Goal: Task Accomplishment & Management: Manage account settings

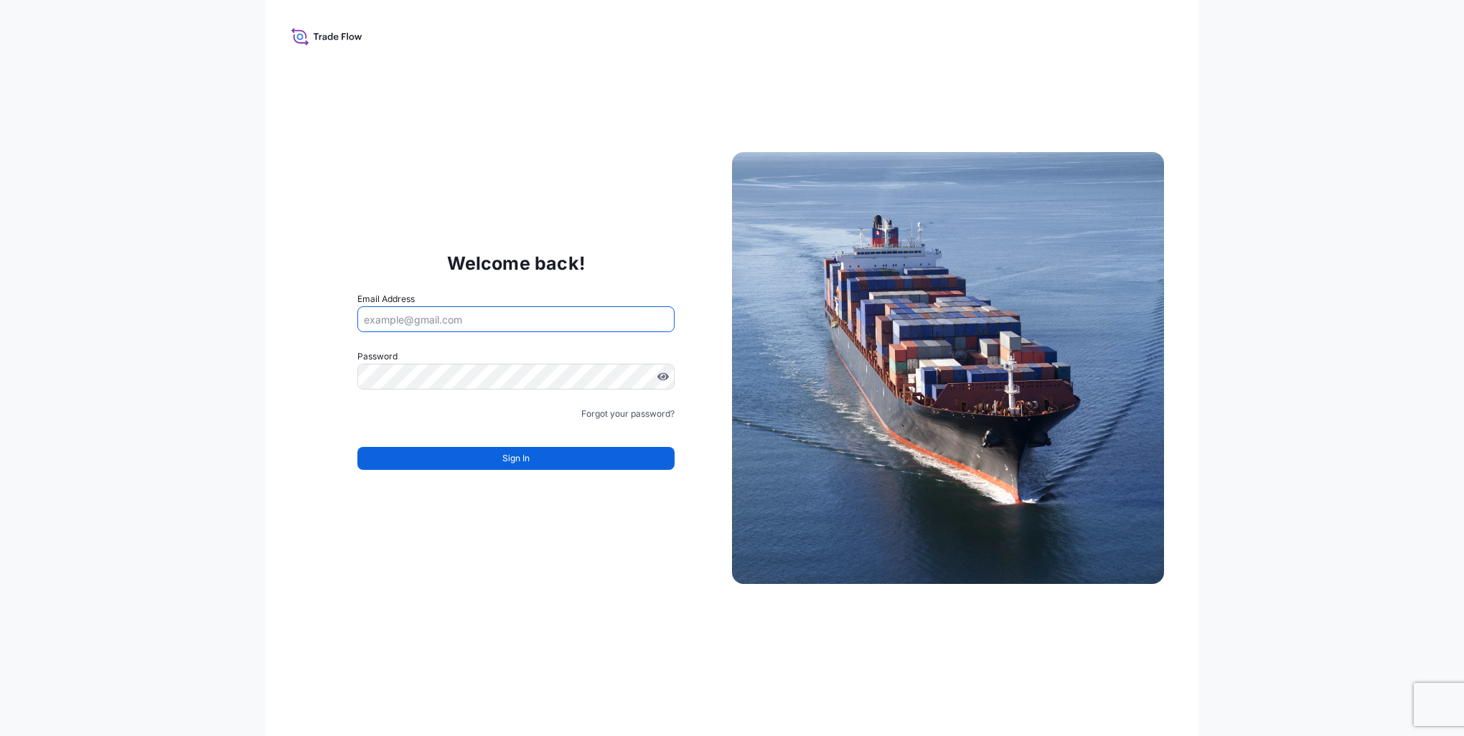
click at [485, 316] on input "Email Address" at bounding box center [515, 319] width 317 height 26
type input "[EMAIL_ADDRESS][PERSON_NAME][DOMAIN_NAME]"
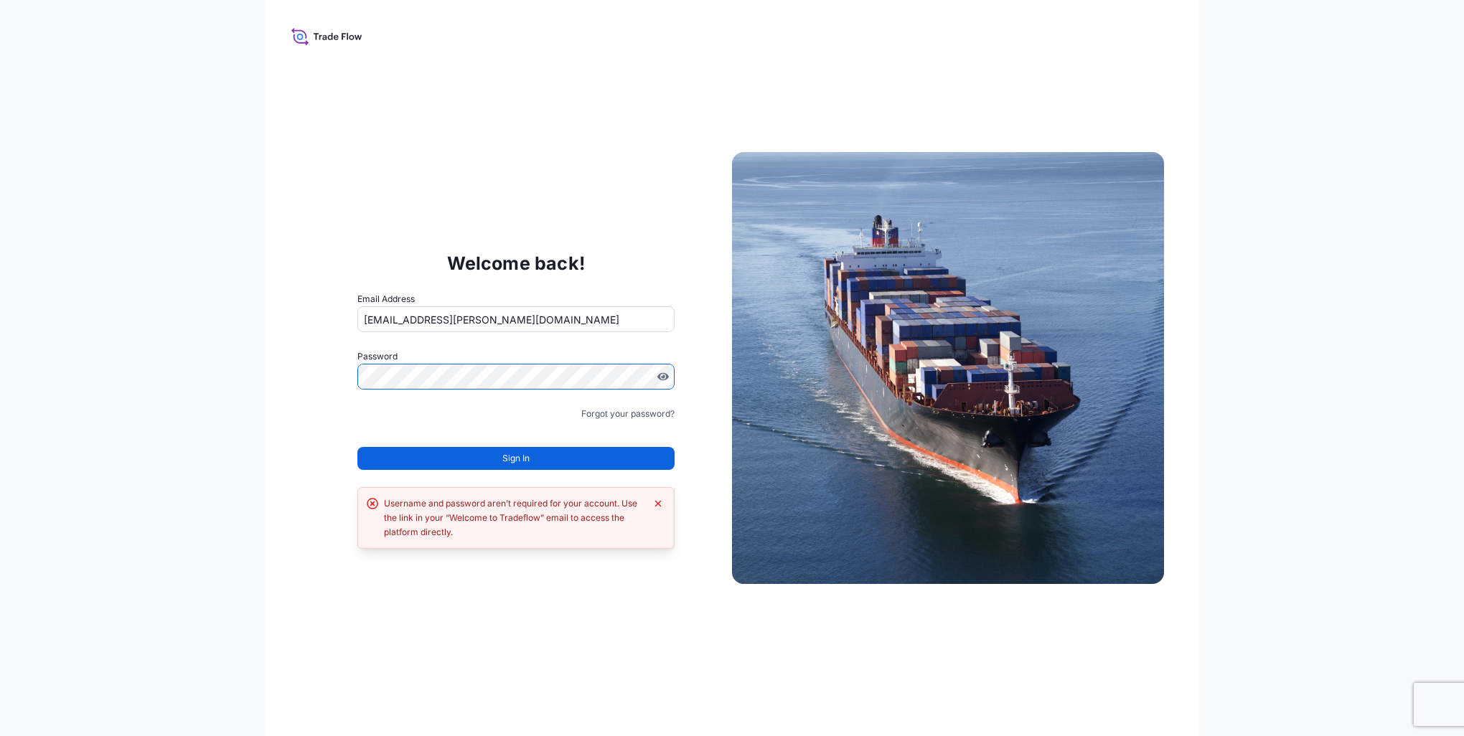
click at [307, 377] on div "Welcome back! Email Address [EMAIL_ADDRESS][PERSON_NAME][DOMAIN_NAME] Password …" at bounding box center [516, 368] width 432 height 296
click at [567, 320] on input "[EMAIL_ADDRESS][PERSON_NAME][DOMAIN_NAME]" at bounding box center [515, 319] width 317 height 26
drag, startPoint x: 567, startPoint y: 320, endPoint x: 301, endPoint y: 308, distance: 266.5
click at [301, 308] on div "Welcome back! Email Address [EMAIL_ADDRESS][PERSON_NAME][DOMAIN_NAME] Password …" at bounding box center [516, 368] width 432 height 296
click at [651, 406] on form "Email Address [EMAIL_ADDRESS][PERSON_NAME][DOMAIN_NAME] Password Must include: …" at bounding box center [515, 389] width 317 height 195
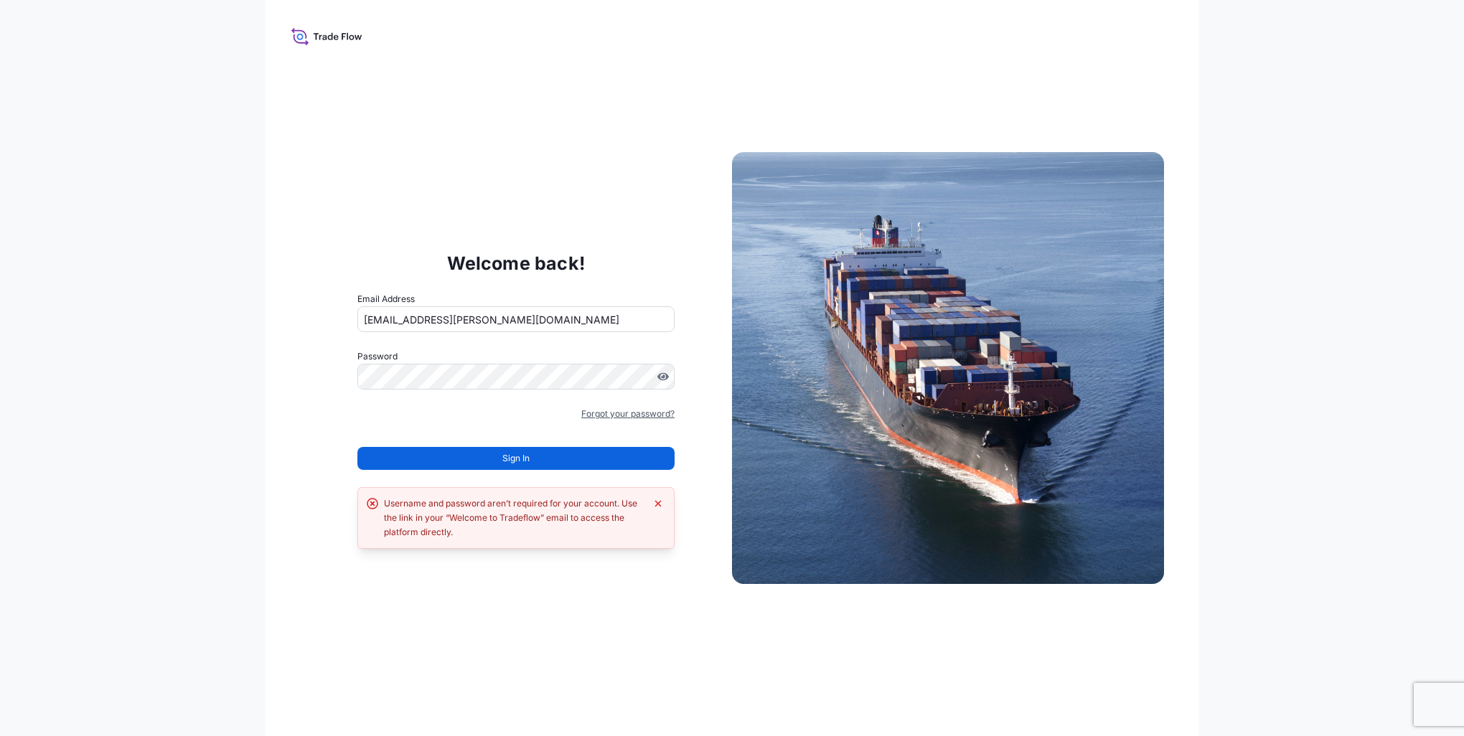
click at [649, 415] on link "Forgot your password?" at bounding box center [627, 414] width 93 height 14
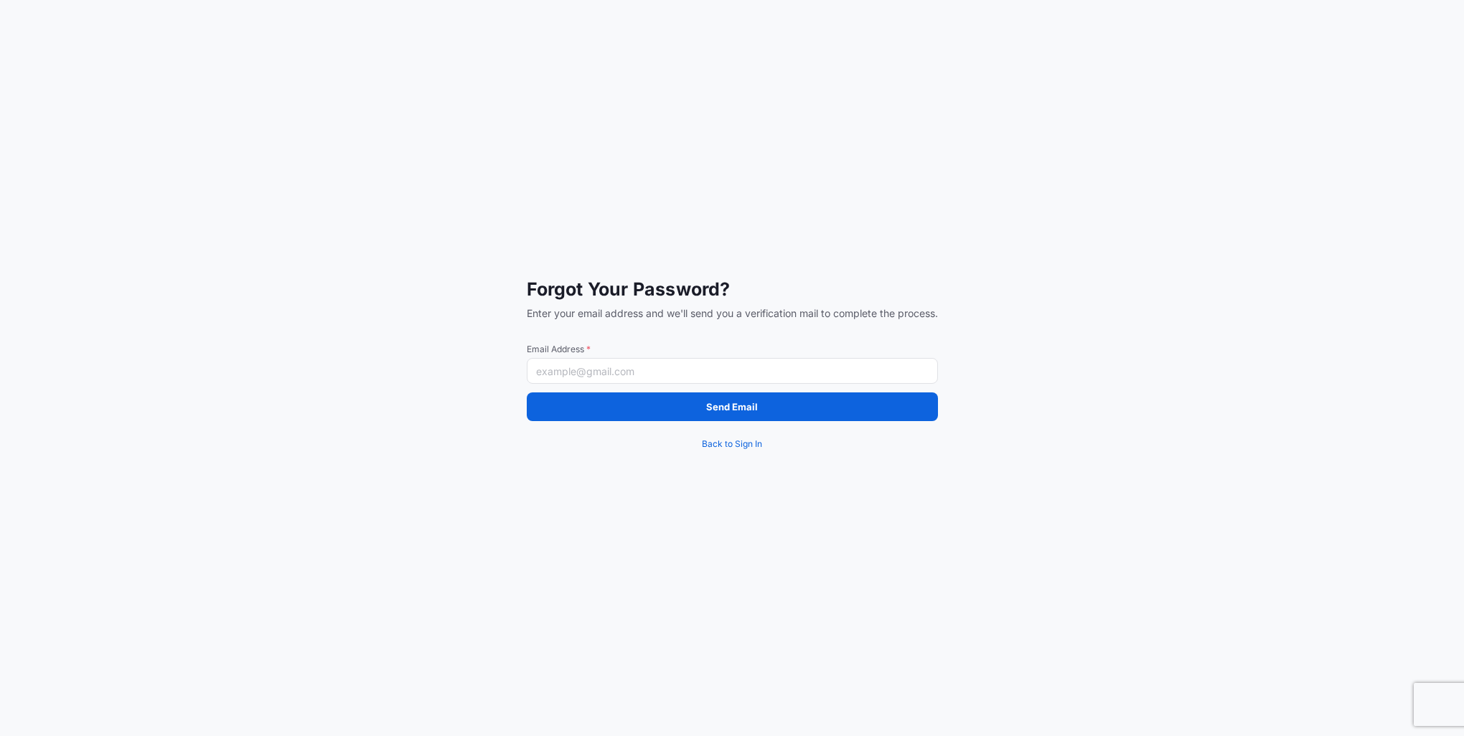
click at [672, 370] on input "Email Address *" at bounding box center [732, 371] width 411 height 26
paste input "[EMAIL_ADDRESS][PERSON_NAME][DOMAIN_NAME]"
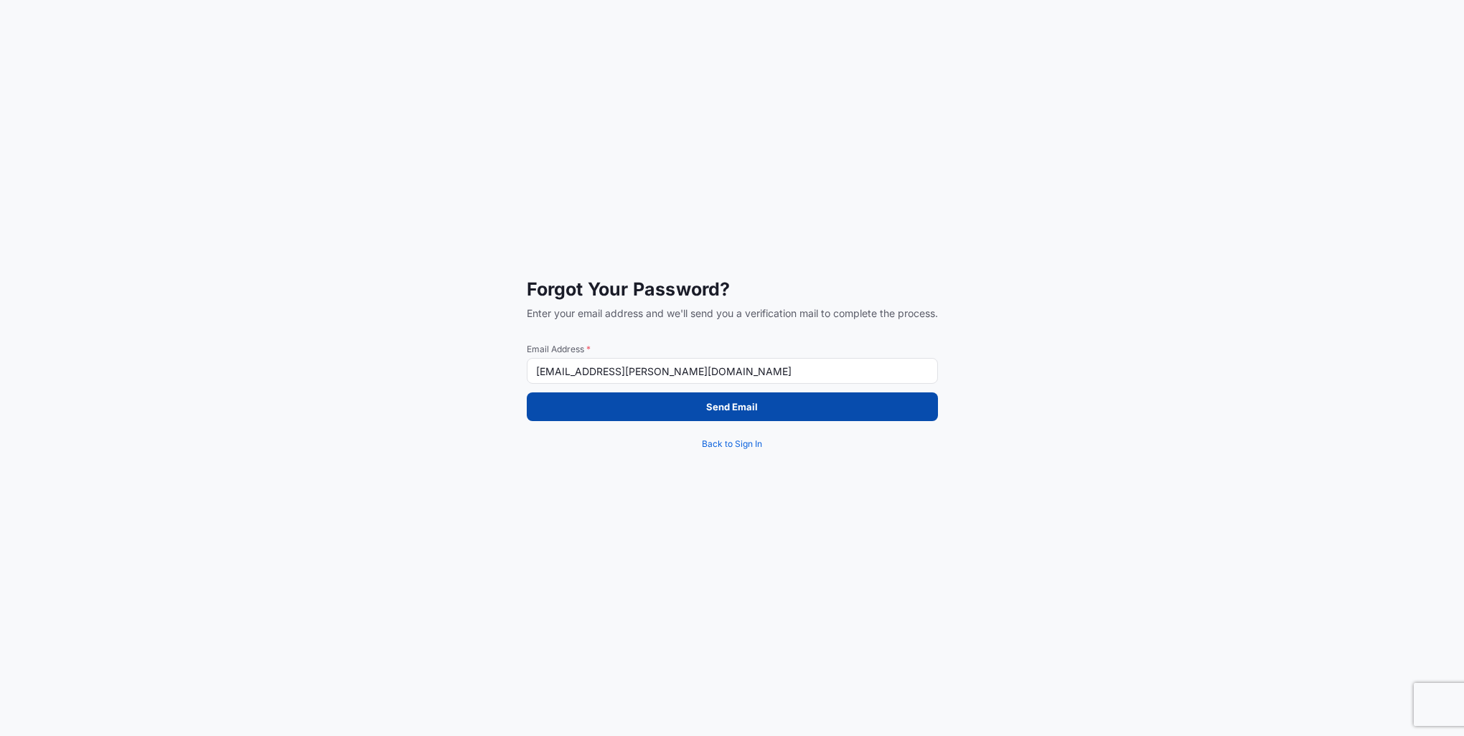
type input "[EMAIL_ADDRESS][PERSON_NAME][DOMAIN_NAME]"
click at [804, 408] on button "Send Email" at bounding box center [732, 407] width 411 height 29
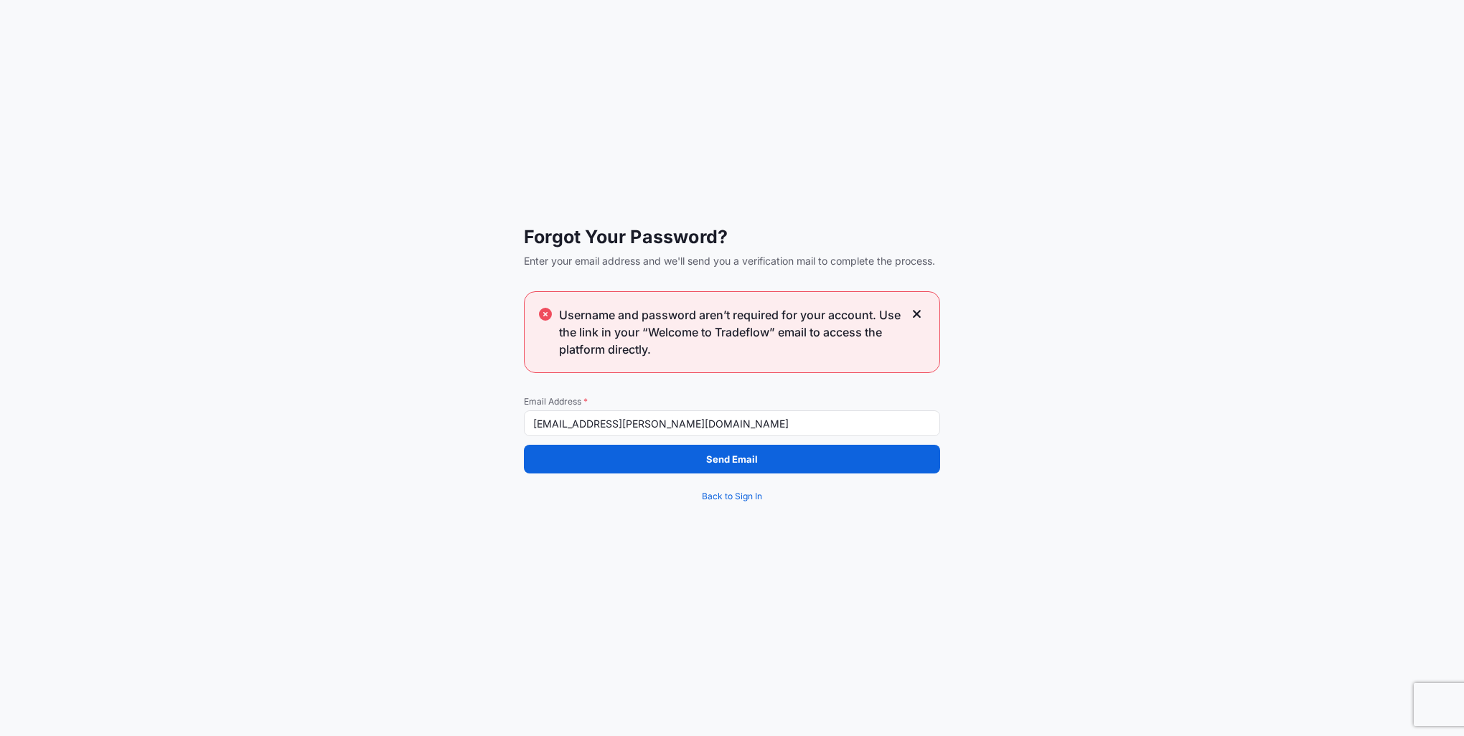
click at [919, 315] on icon at bounding box center [917, 314] width 10 height 13
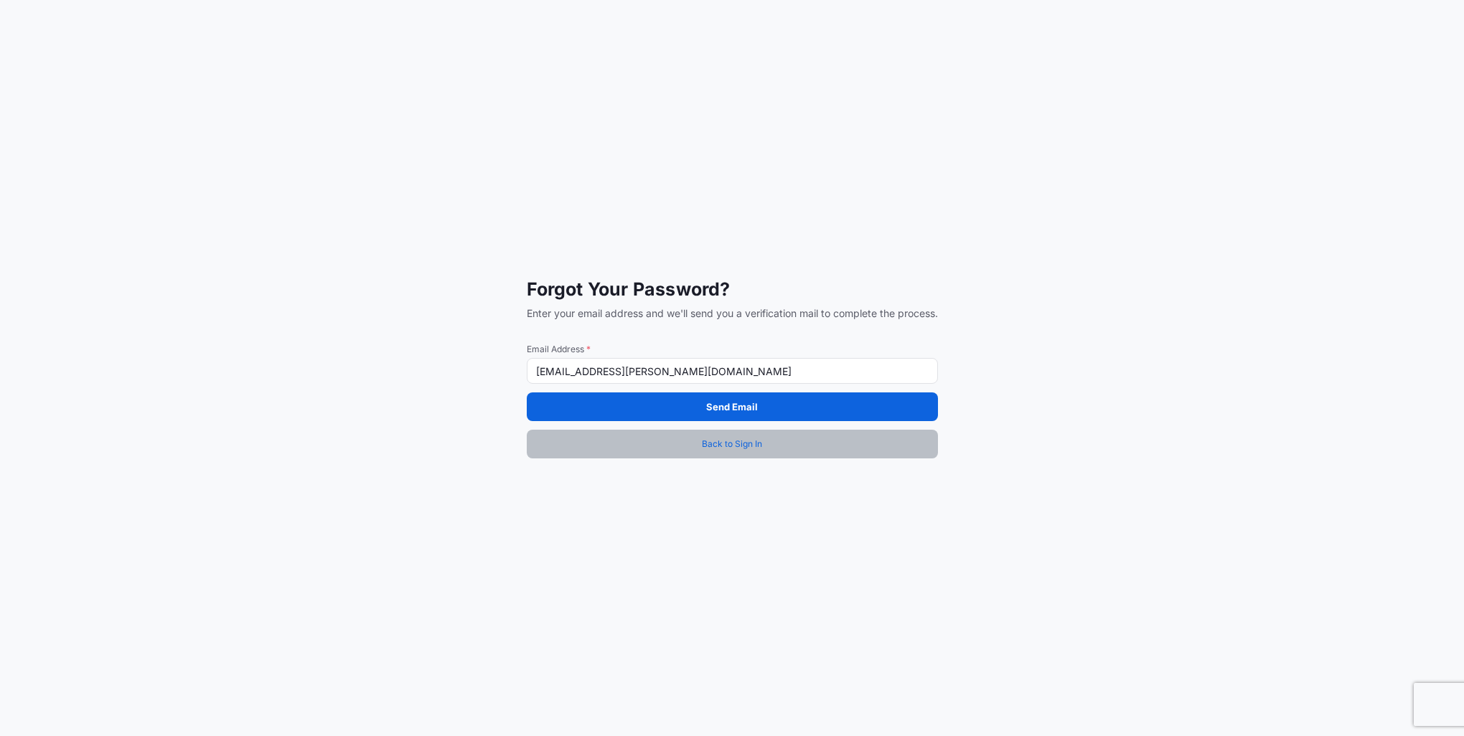
click at [719, 451] on span "Back to Sign In" at bounding box center [732, 444] width 60 height 14
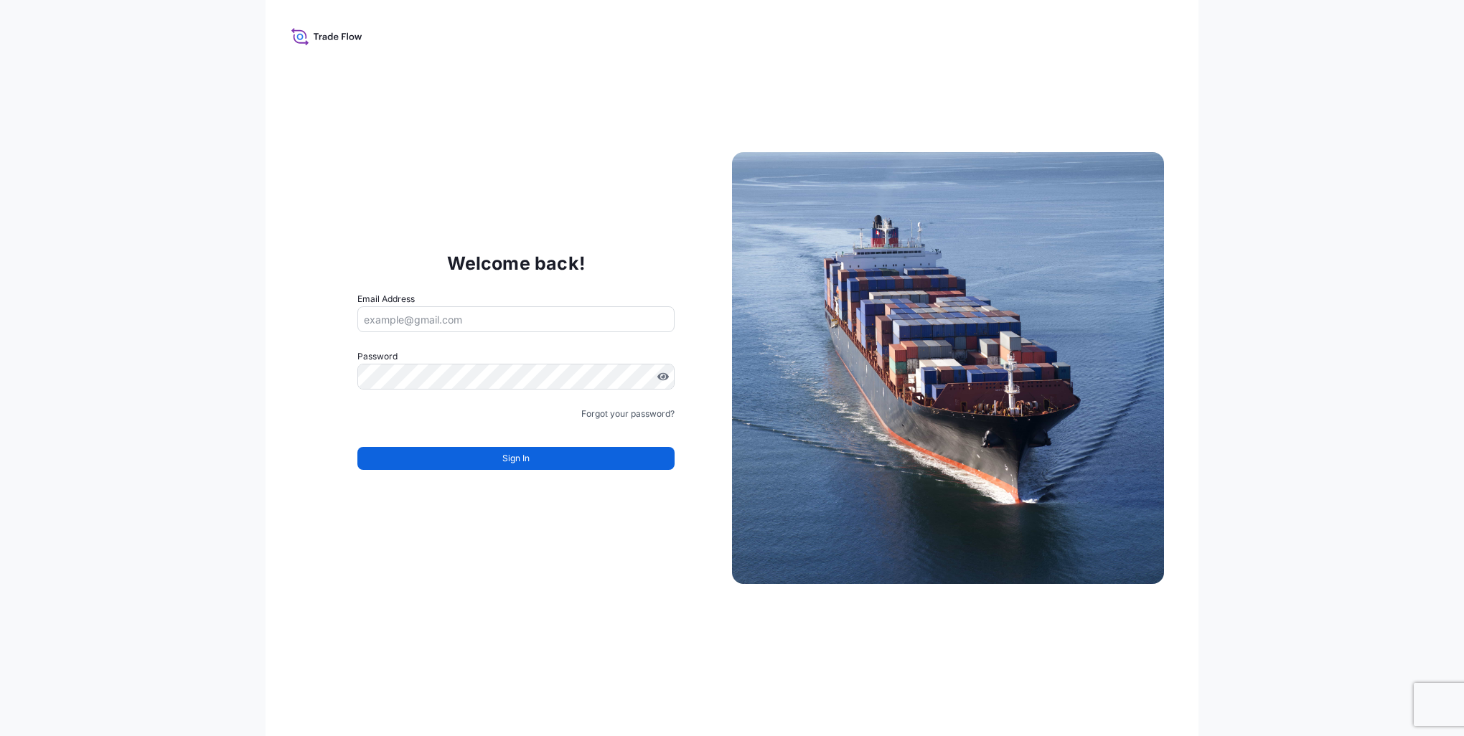
click at [492, 197] on div "Welcome back! Email Address Password Must include: Upper & lower case letters S…" at bounding box center [733, 368] width 934 height 736
click at [328, 38] on icon at bounding box center [329, 36] width 5 height 7
click at [282, 28] on div "Welcome back! Email Address Password Must include: Upper & lower case letters S…" at bounding box center [733, 368] width 934 height 736
click at [306, 33] on icon at bounding box center [326, 36] width 71 height 21
click at [431, 320] on input "Email Address" at bounding box center [515, 319] width 317 height 26
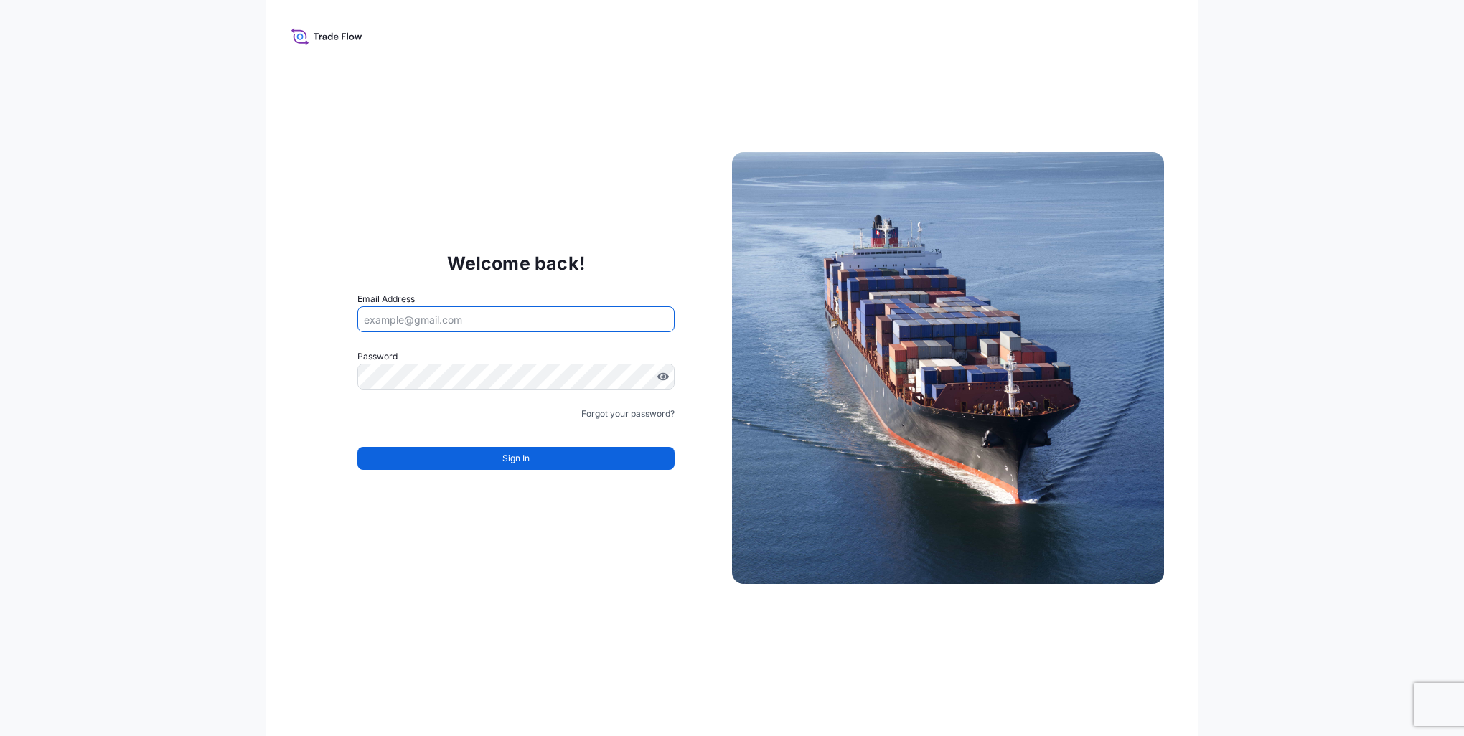
click at [433, 248] on div "Welcome back! Email Address Password Must include: Upper & lower case letters S…" at bounding box center [516, 368] width 432 height 296
